Goal: Information Seeking & Learning: Learn about a topic

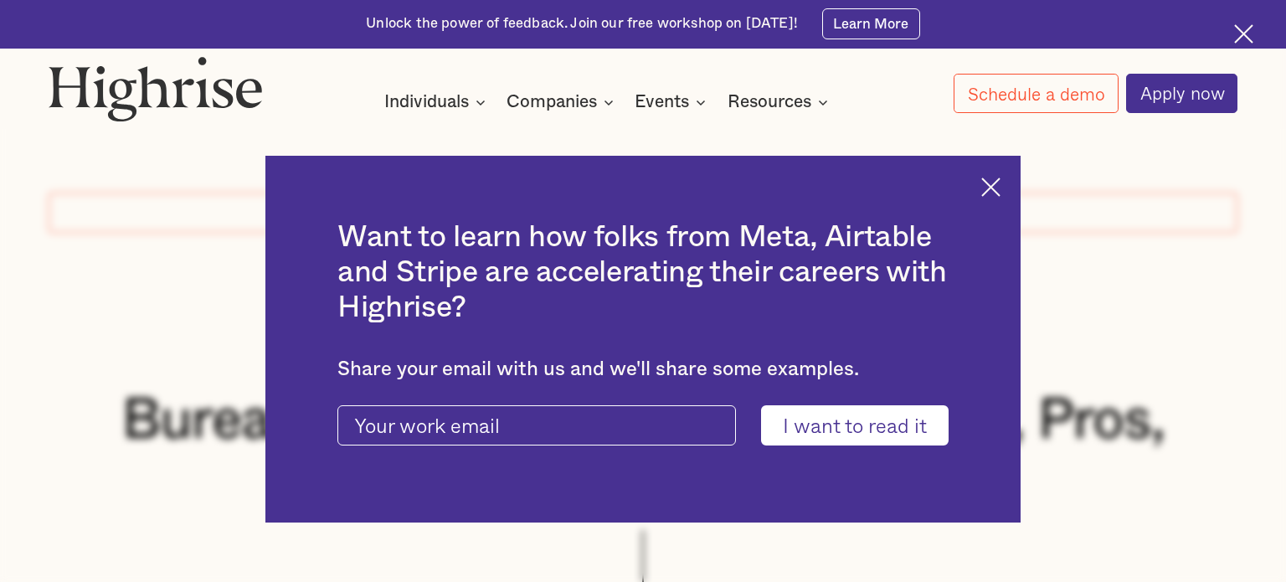
click at [996, 188] on img at bounding box center [990, 186] width 19 height 19
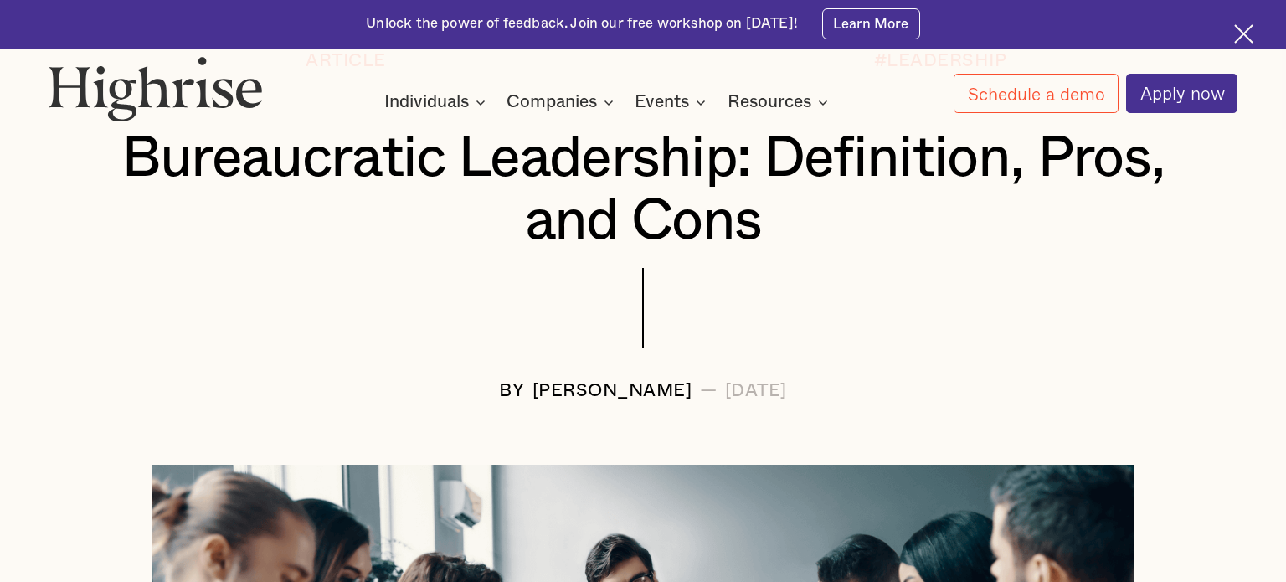
scroll to position [239, 0]
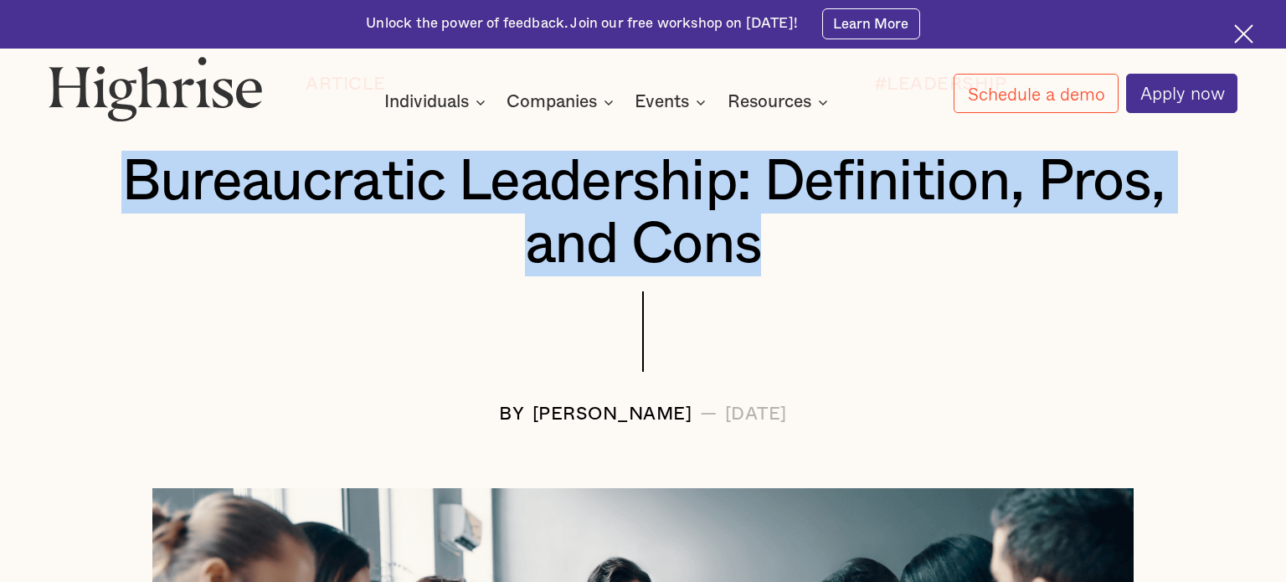
drag, startPoint x: 130, startPoint y: 173, endPoint x: 768, endPoint y: 244, distance: 641.9
click at [768, 244] on h1 "Bureaucratic Leadership: Definition, Pros, and Cons" at bounding box center [643, 214] width 1091 height 126
copy h1 "Bureaucratic Leadership: Definition, Pros, and Cons"
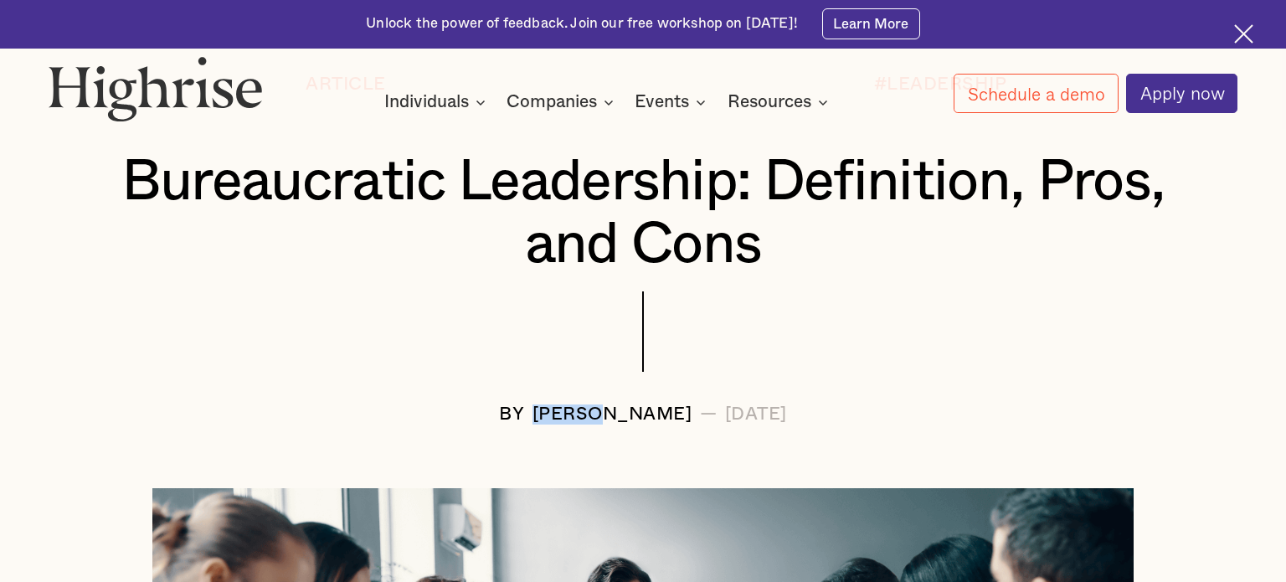
drag, startPoint x: 471, startPoint y: 409, endPoint x: 548, endPoint y: 417, distance: 76.6
click at [548, 417] on div "[PERSON_NAME]" at bounding box center [612, 414] width 160 height 20
copy div "[PERSON_NAME]"
drag, startPoint x: 558, startPoint y: 414, endPoint x: 642, endPoint y: 421, distance: 84.1
click at [642, 421] on div "BY [PERSON_NAME] — [DATE]" at bounding box center [644, 414] width 1190 height 20
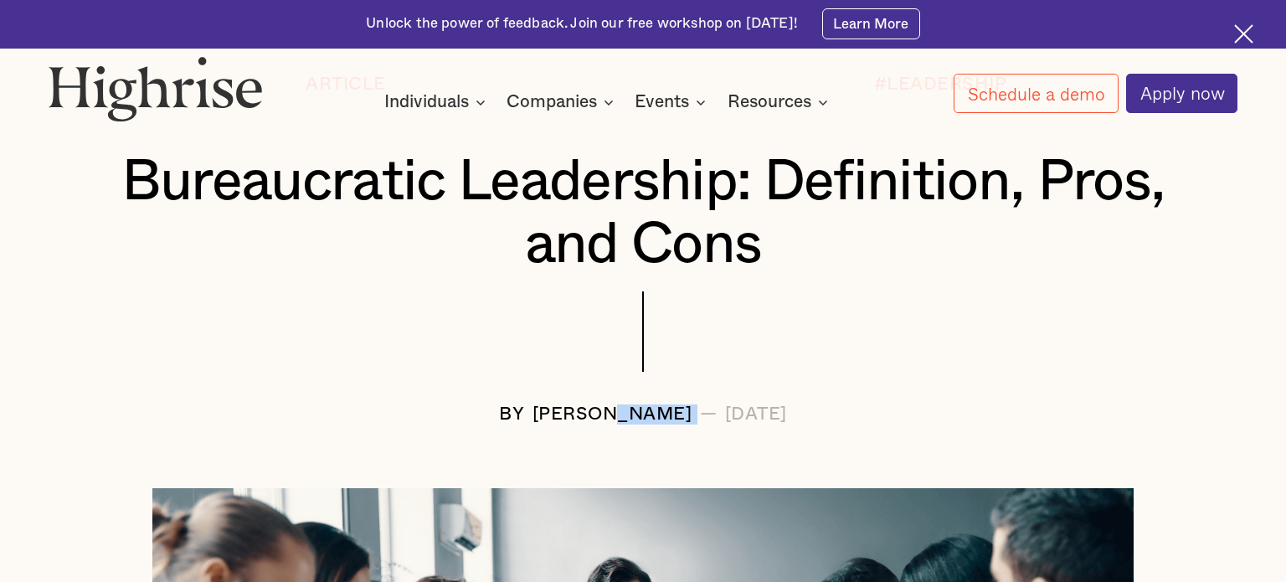
copy div "Langat"
click at [1011, 334] on div at bounding box center [644, 347] width 1190 height 112
